Goal: Check status: Check status

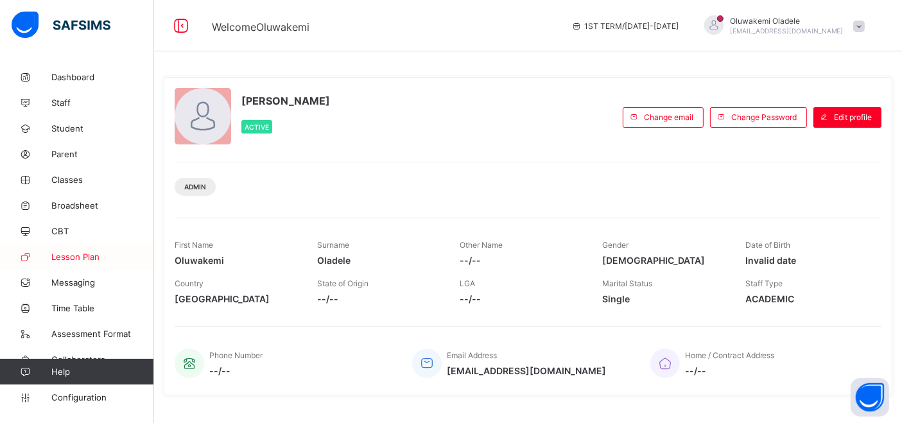
click at [81, 259] on span "Lesson Plan" at bounding box center [102, 257] width 103 height 10
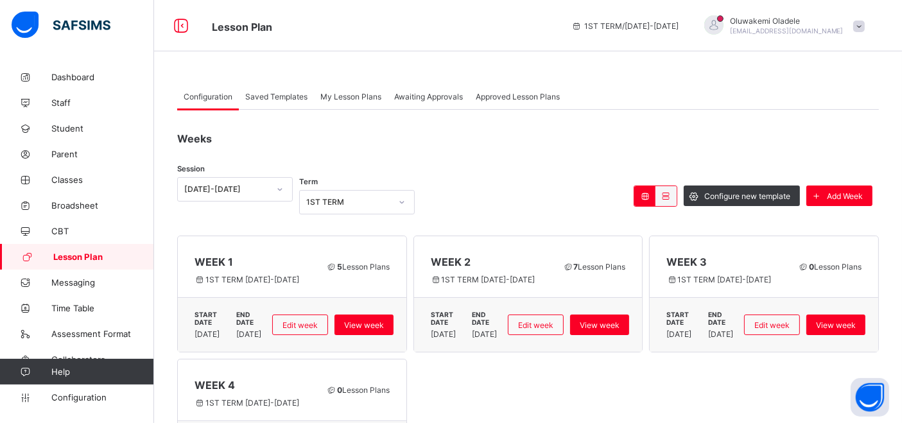
click at [435, 100] on span "Awaiting Approvals" at bounding box center [428, 97] width 69 height 10
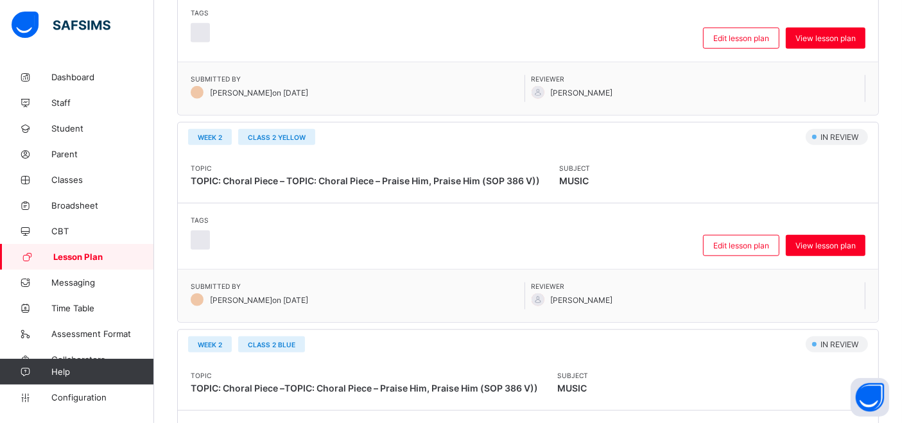
scroll to position [1205, 0]
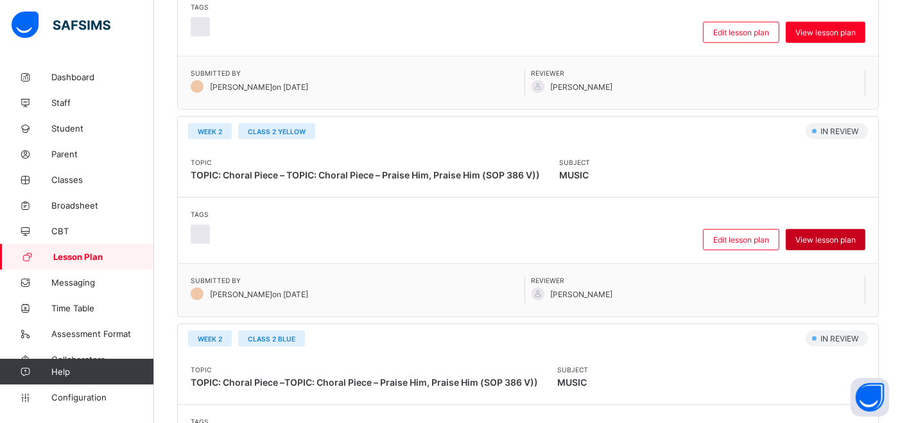
click at [835, 235] on span "View lesson plan" at bounding box center [825, 240] width 60 height 10
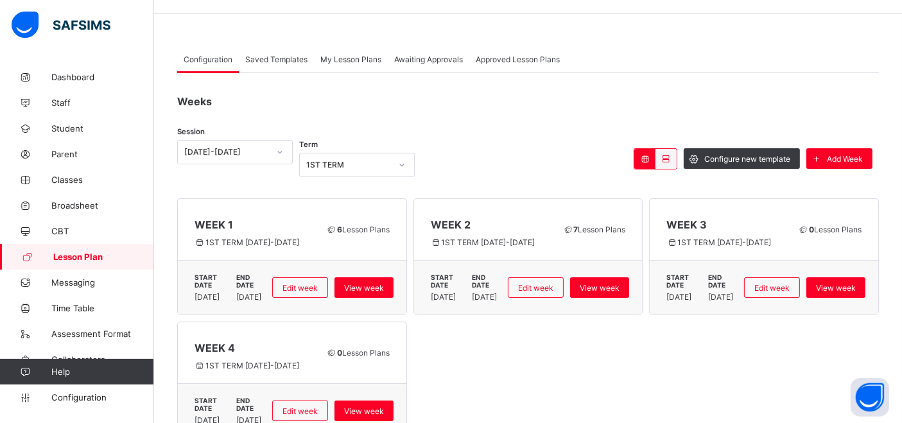
scroll to position [62, 0]
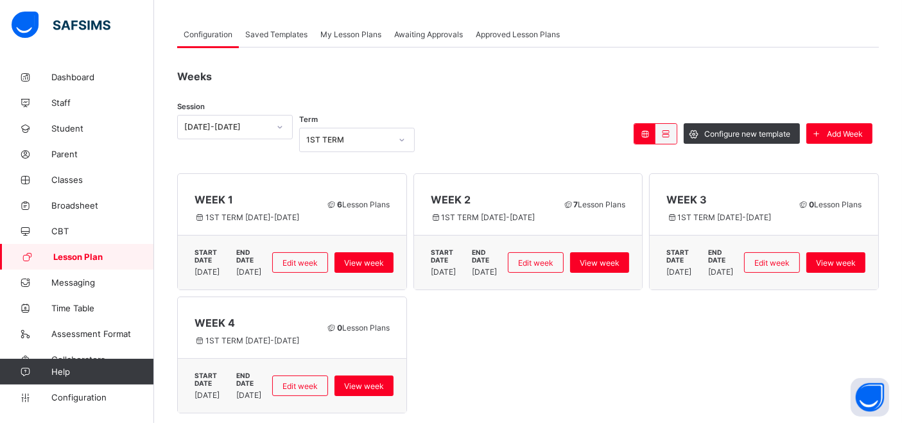
click at [417, 30] on span "Awaiting Approvals" at bounding box center [428, 35] width 69 height 10
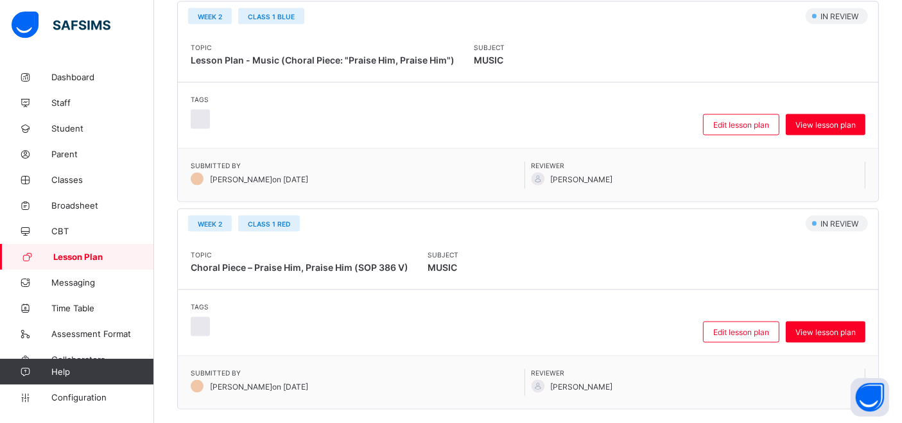
scroll to position [1984, 0]
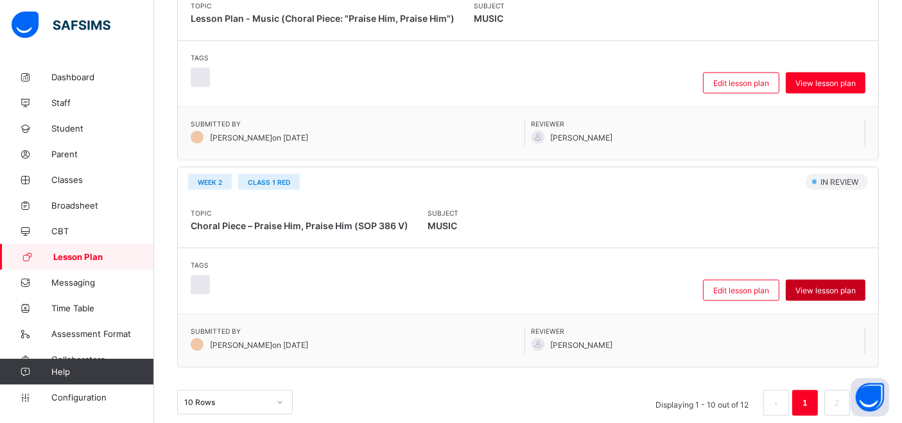
click at [844, 286] on span "View lesson plan" at bounding box center [825, 291] width 60 height 10
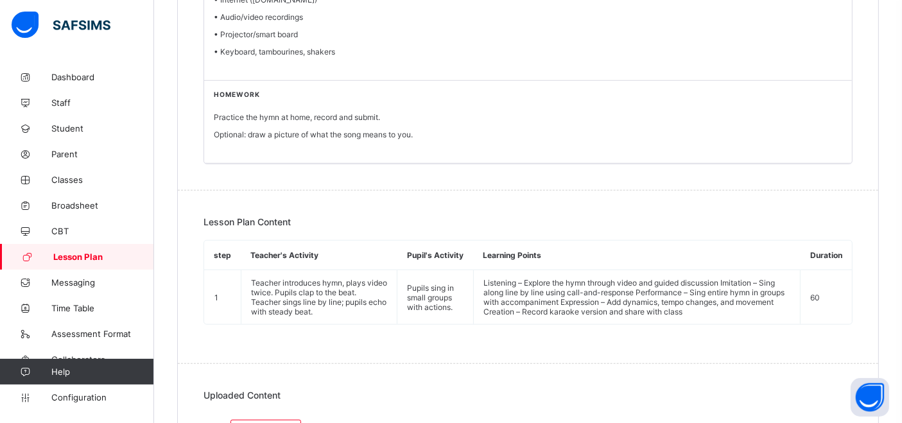
scroll to position [1157, 0]
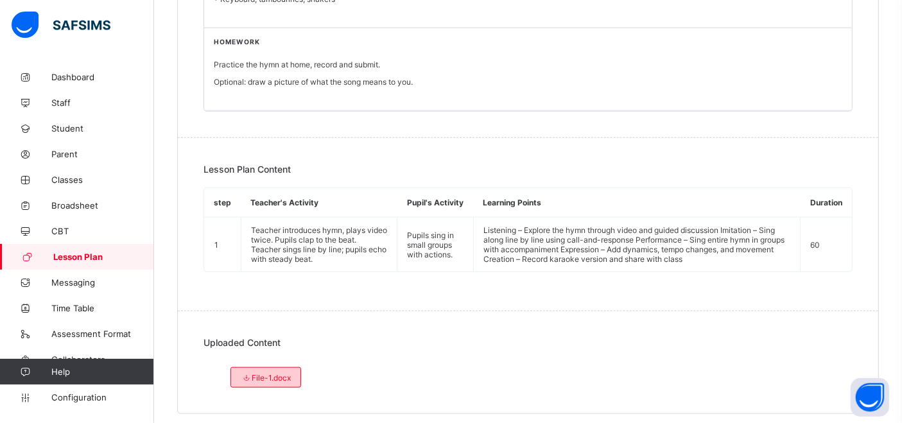
click at [271, 373] on span "File-1.docx" at bounding box center [266, 378] width 50 height 10
